Goal: Check status

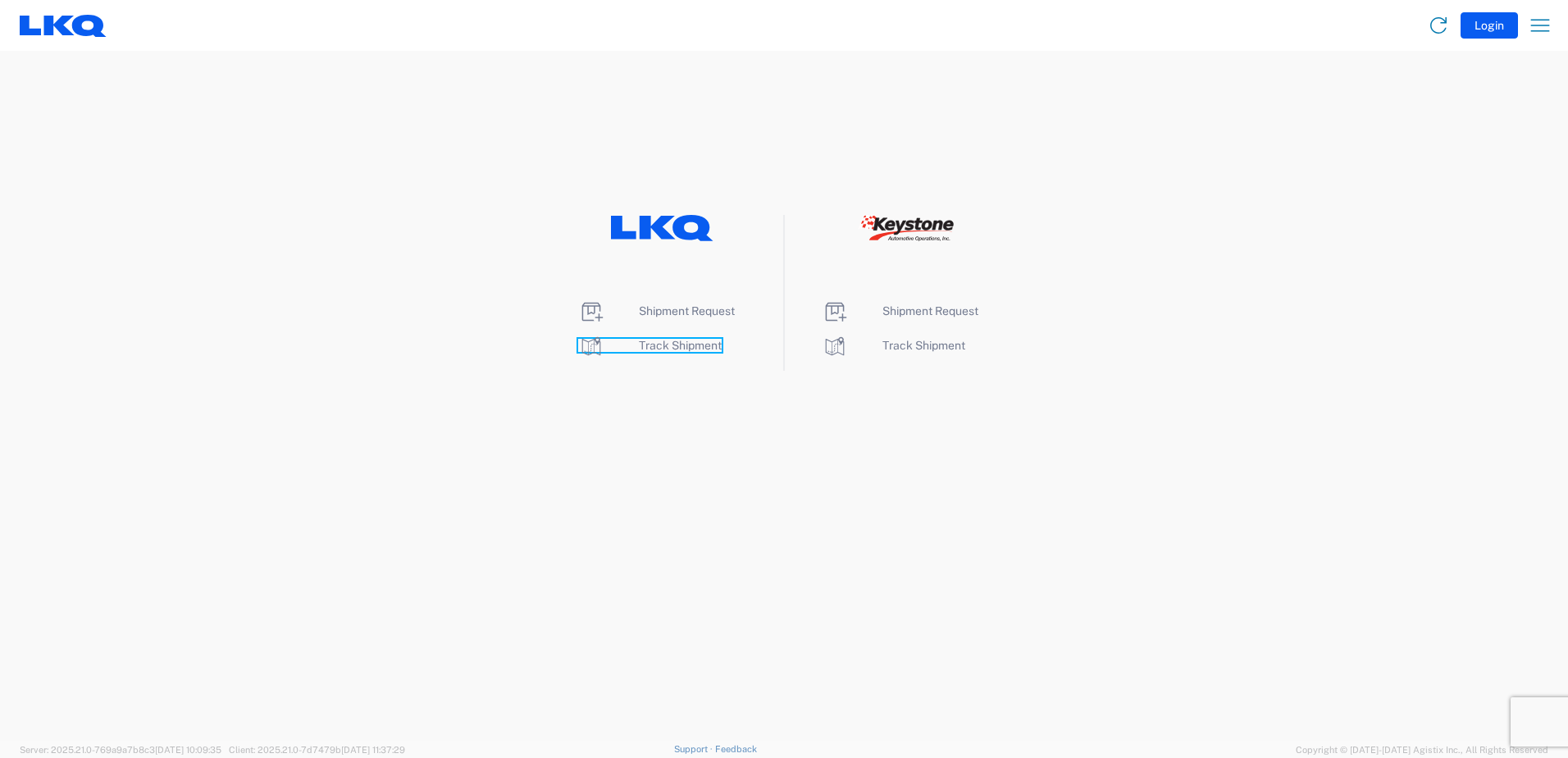
click at [584, 344] on icon at bounding box center [592, 346] width 27 height 27
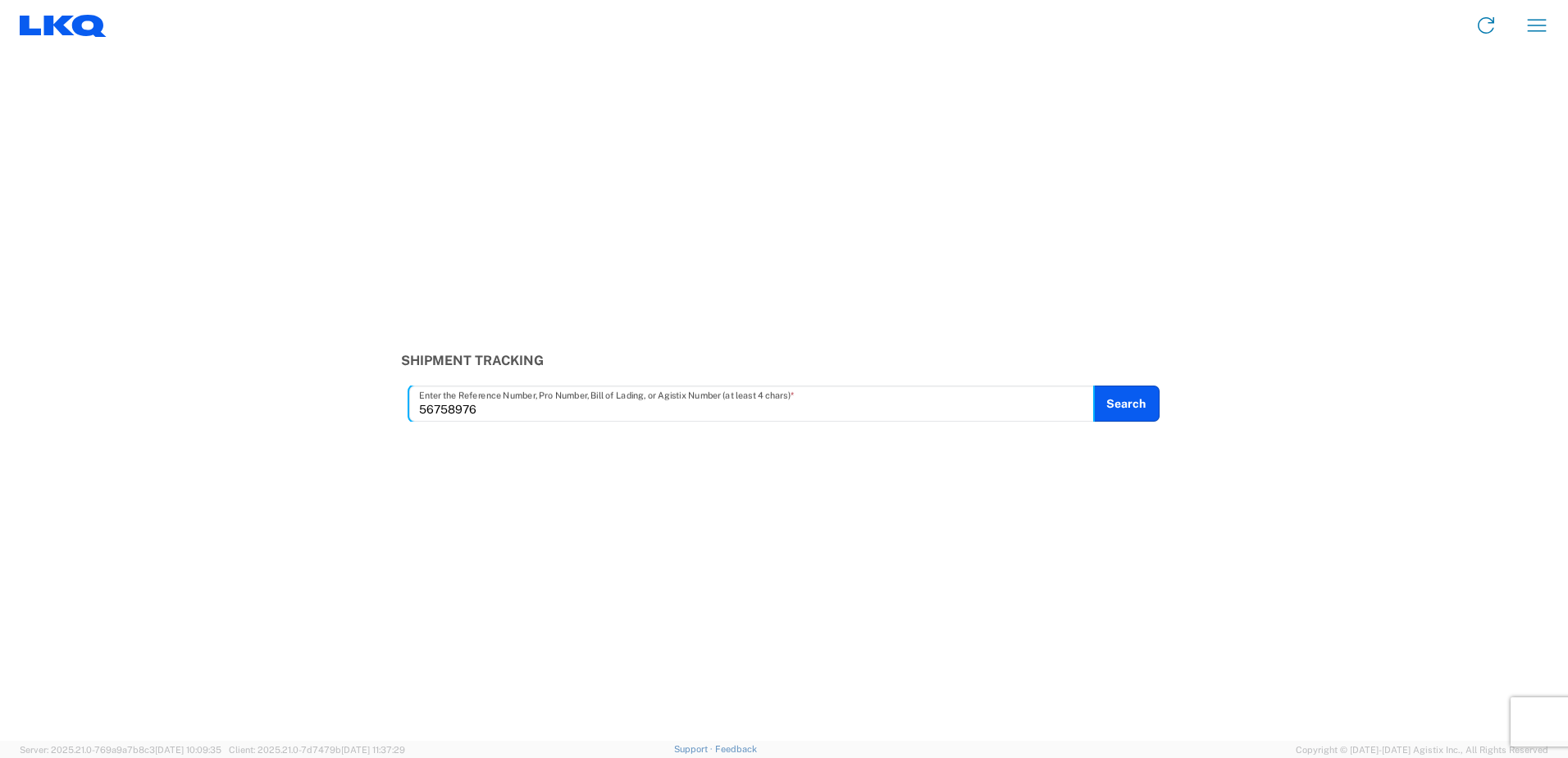
type input "56758976"
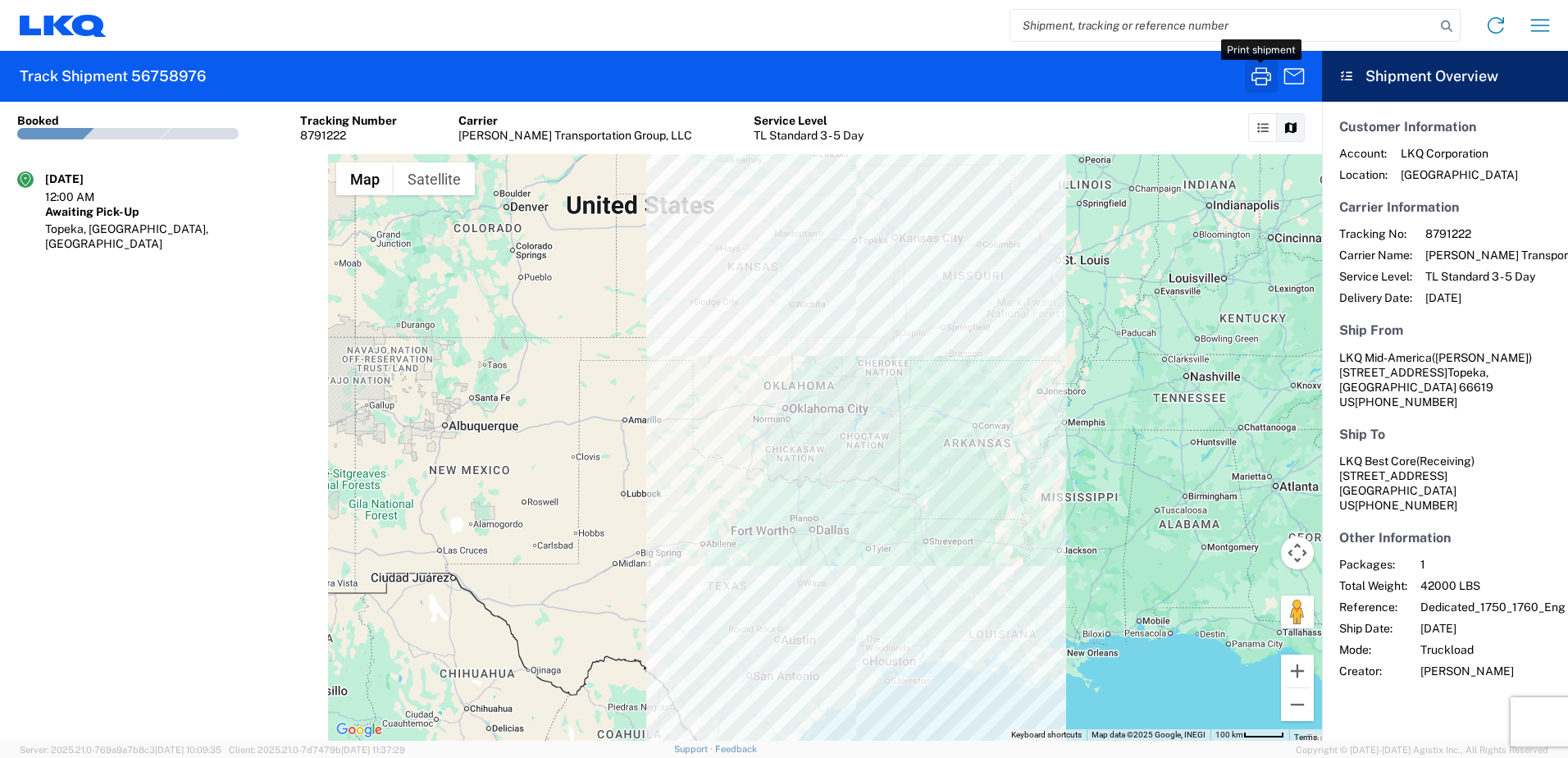
click at [1258, 75] on icon "button" at bounding box center [1262, 77] width 27 height 27
